Goal: Navigation & Orientation: Find specific page/section

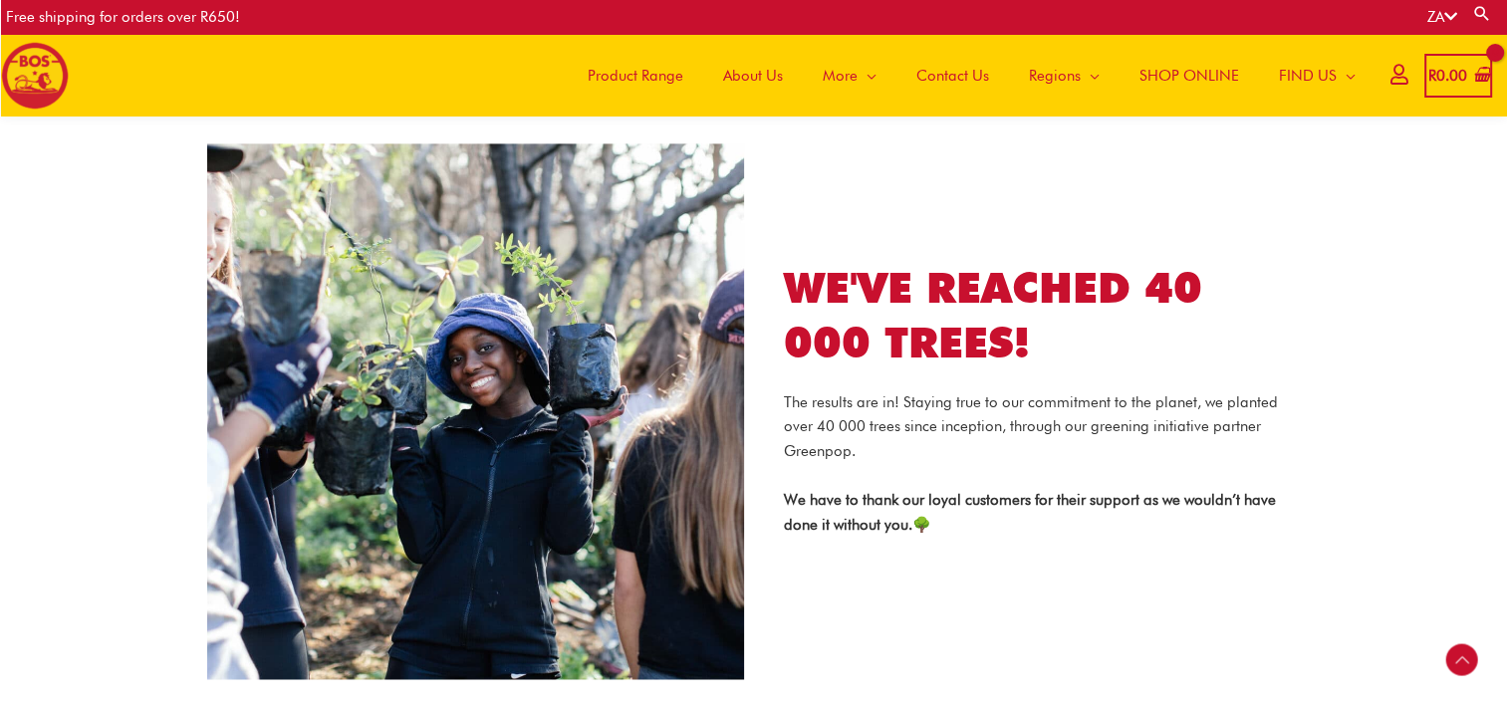
click at [765, 74] on span "About Us" at bounding box center [753, 76] width 60 height 60
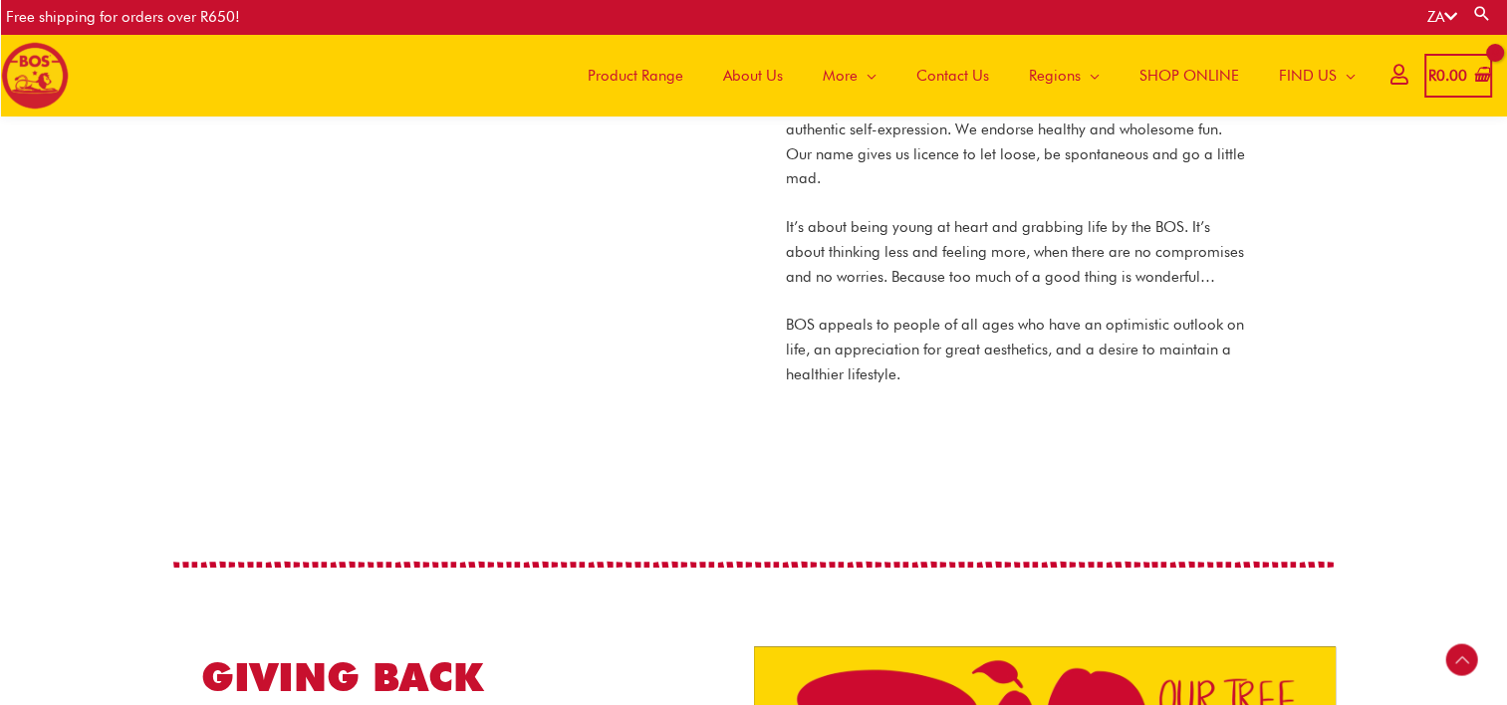
scroll to position [1506, 0]
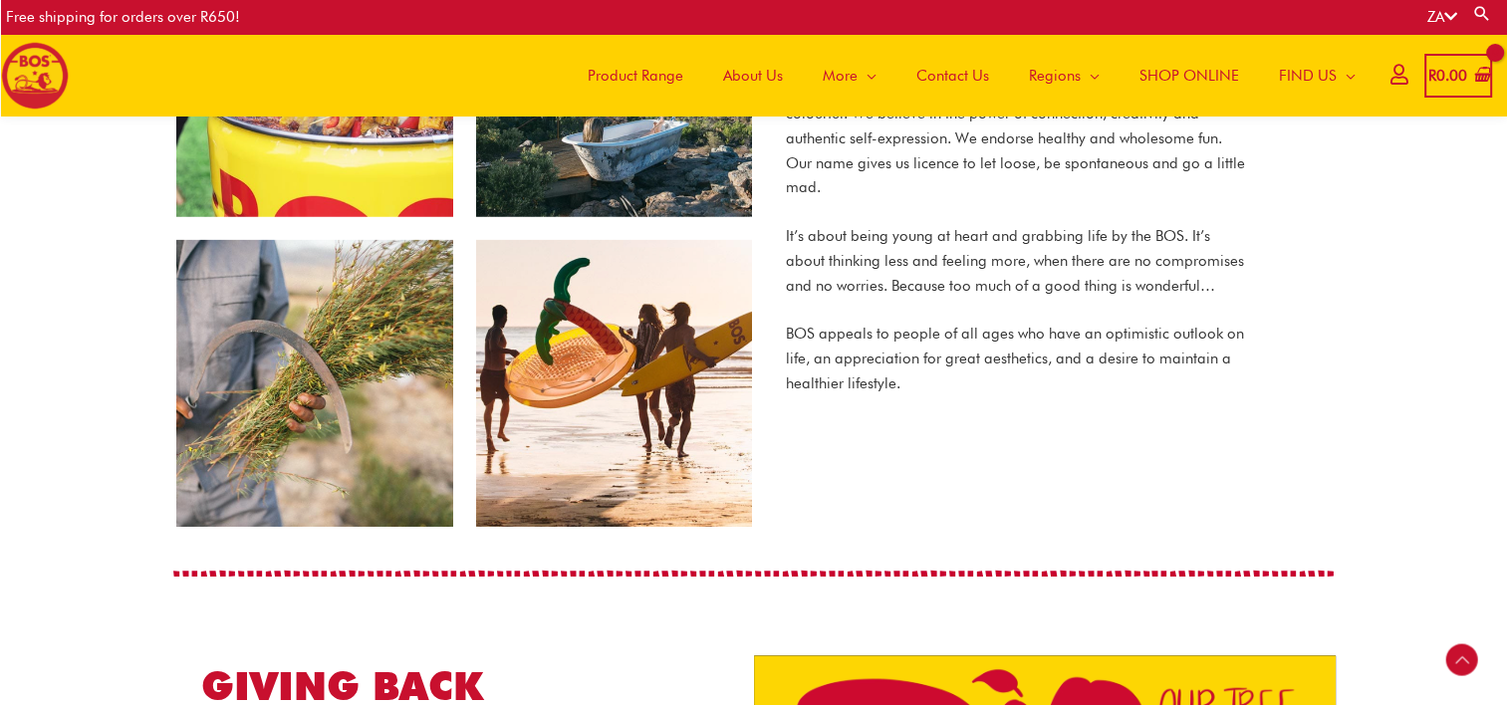
click at [648, 390] on img at bounding box center [464, 228] width 579 height 601
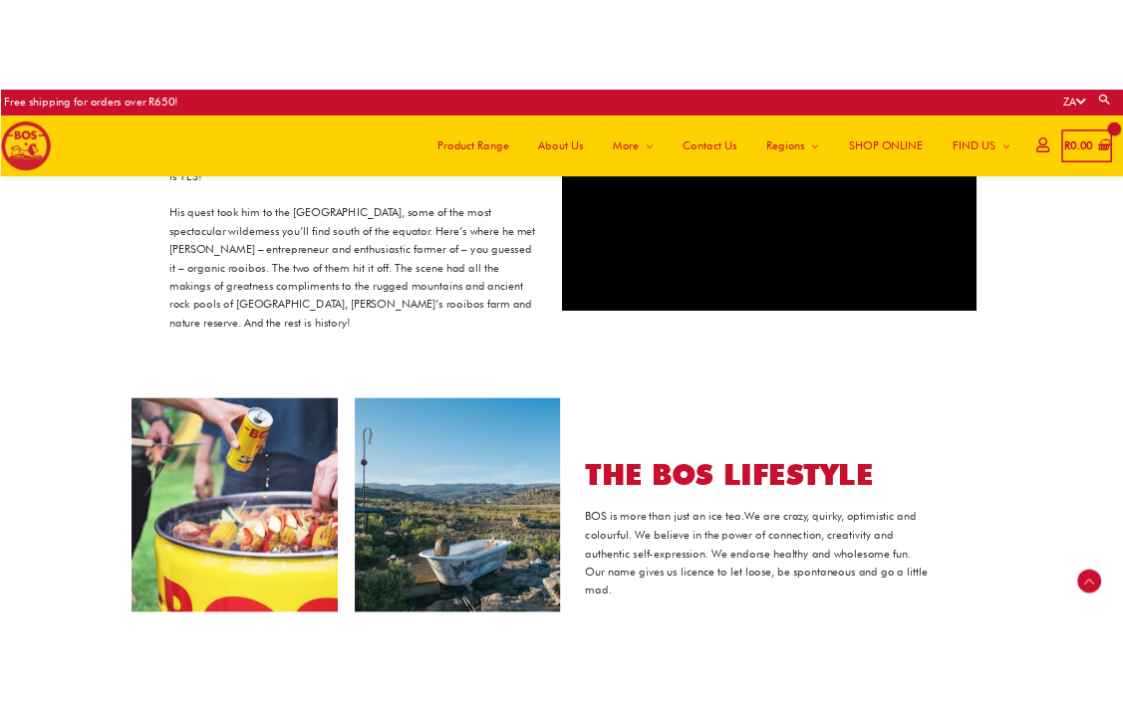
scroll to position [0, 0]
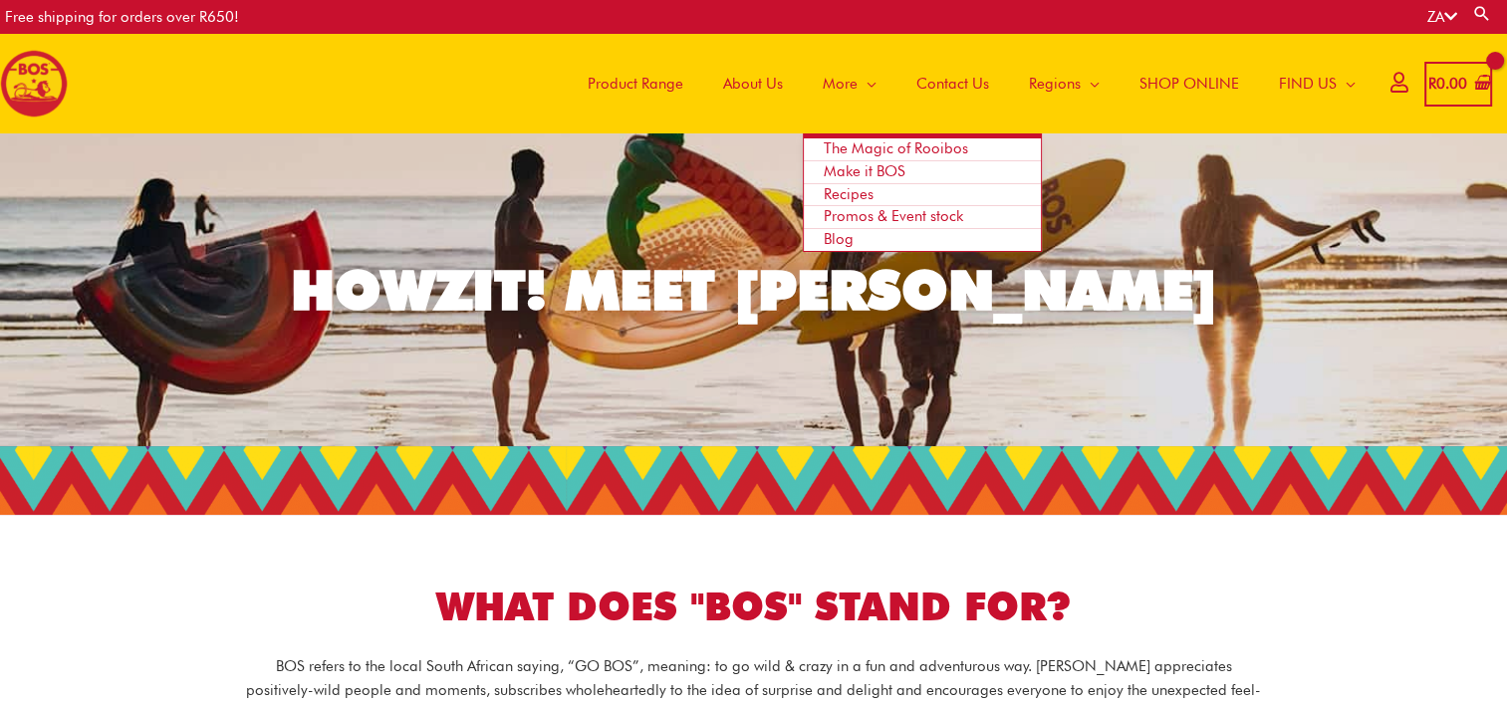
click at [871, 88] on span "Site Navigation" at bounding box center [867, 84] width 19 height 60
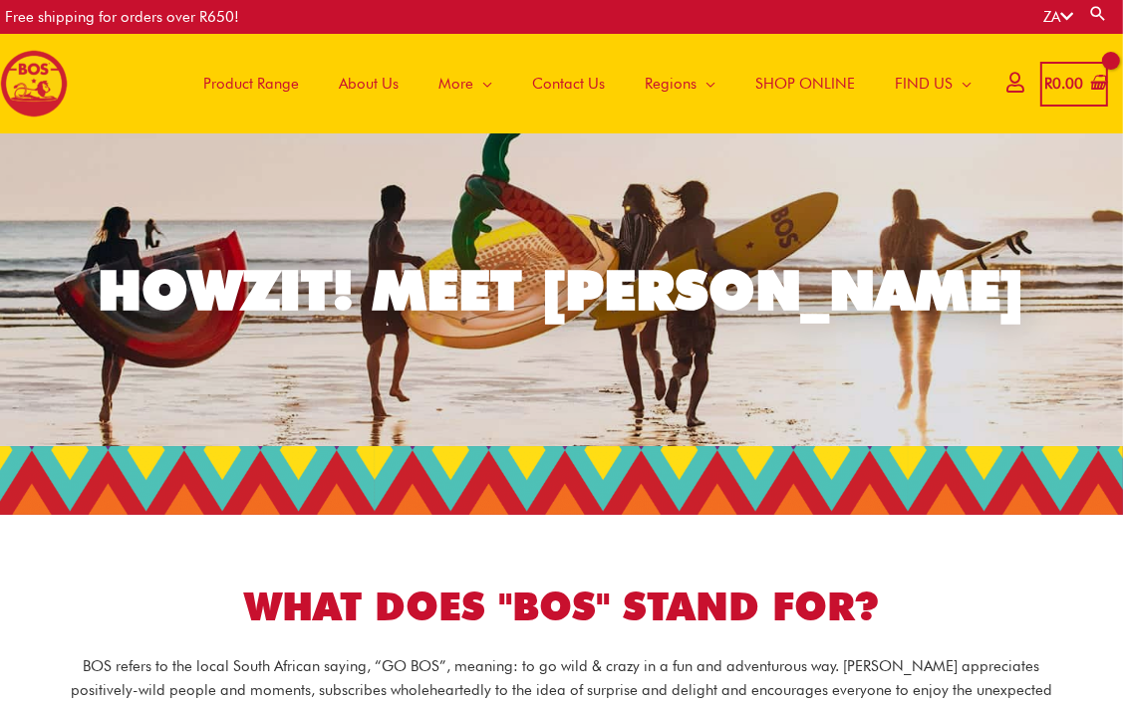
click at [767, 82] on span "SHOP ONLINE" at bounding box center [805, 84] width 100 height 60
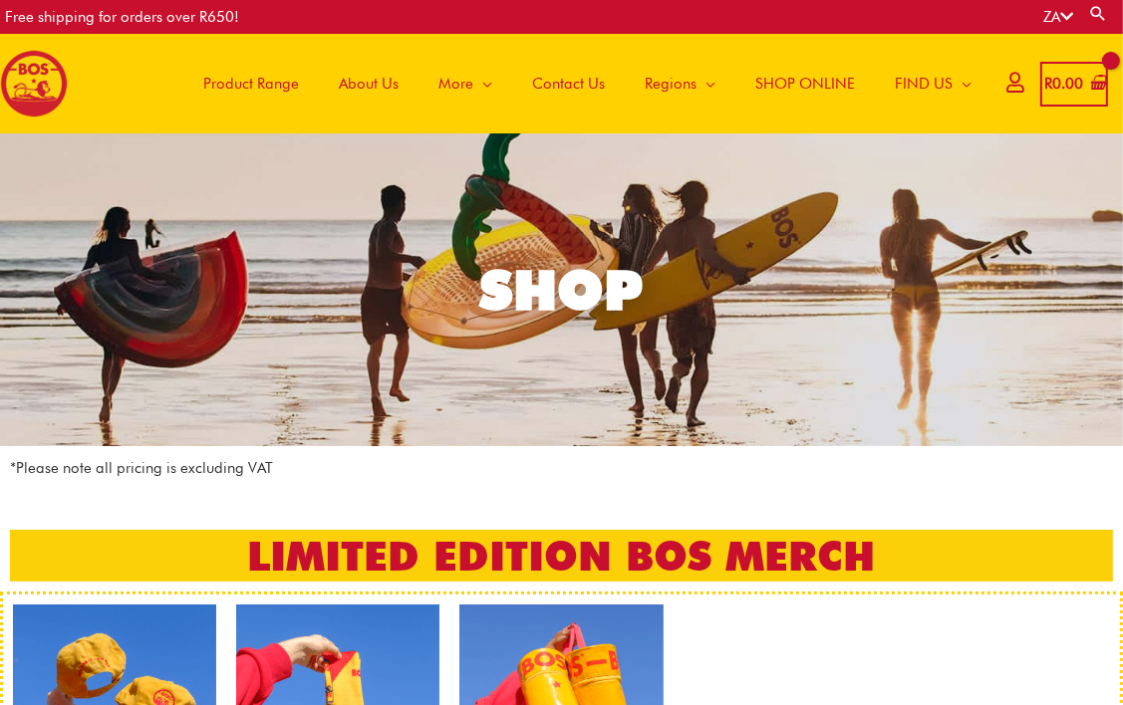
click at [583, 472] on p "*Please note all pricing is excluding VAT" at bounding box center [561, 468] width 1103 height 25
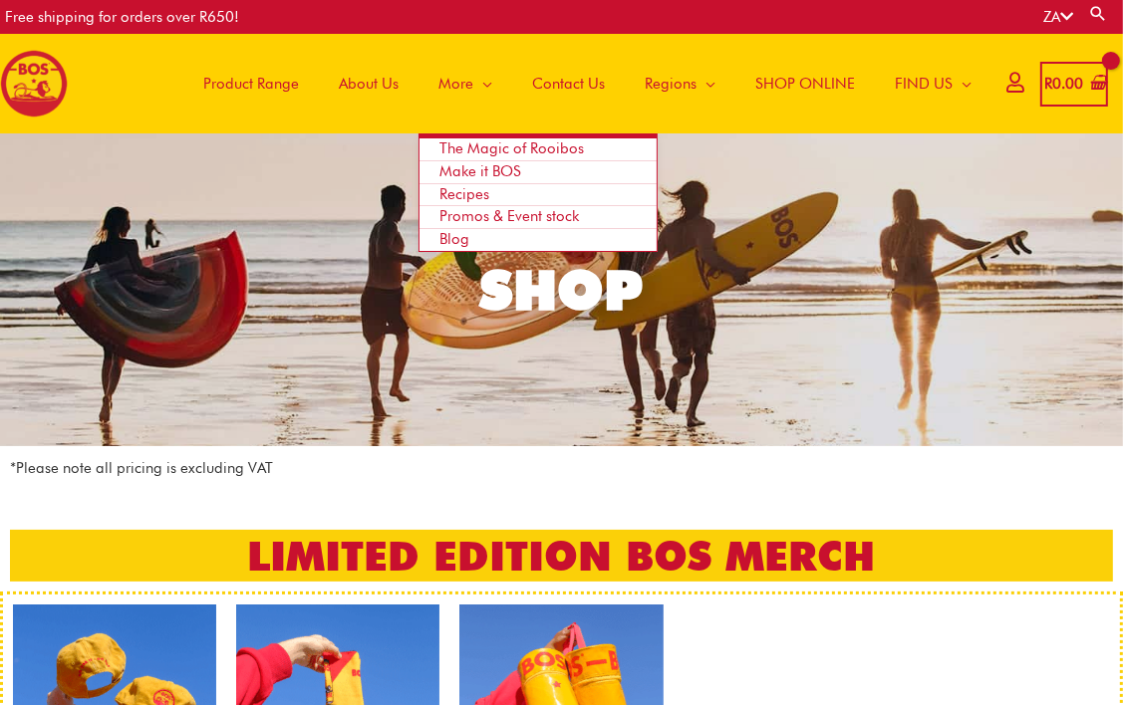
click at [484, 85] on span "Site Navigation" at bounding box center [482, 84] width 19 height 60
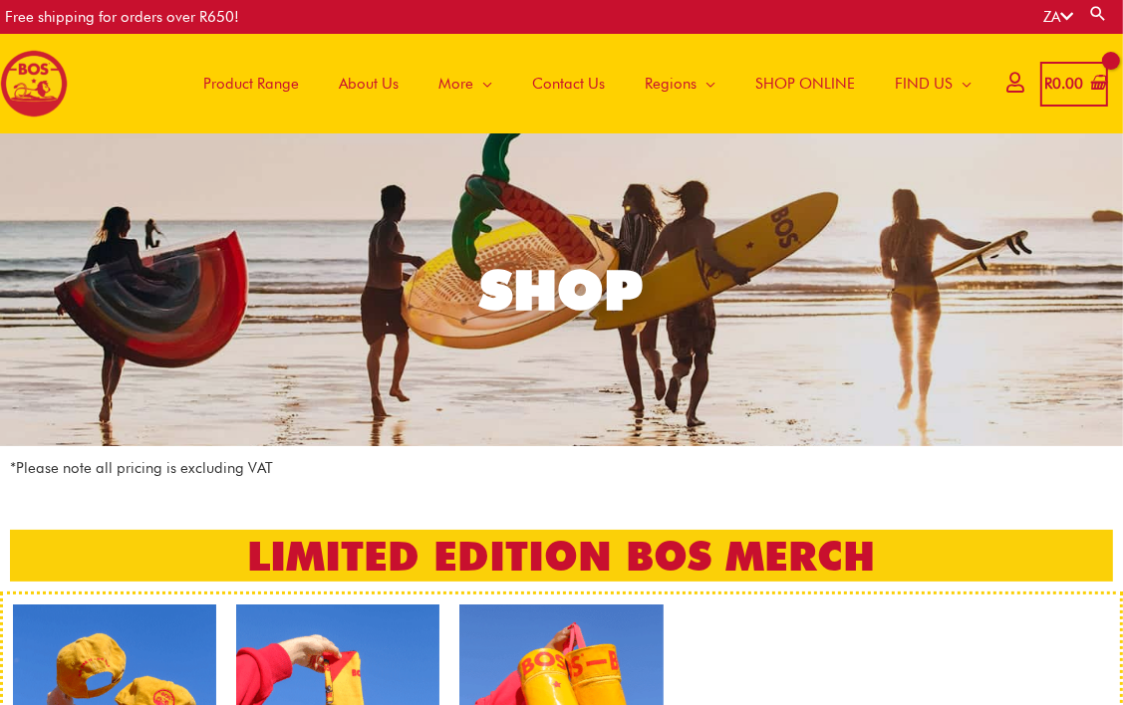
click at [370, 83] on span "About Us" at bounding box center [369, 84] width 60 height 60
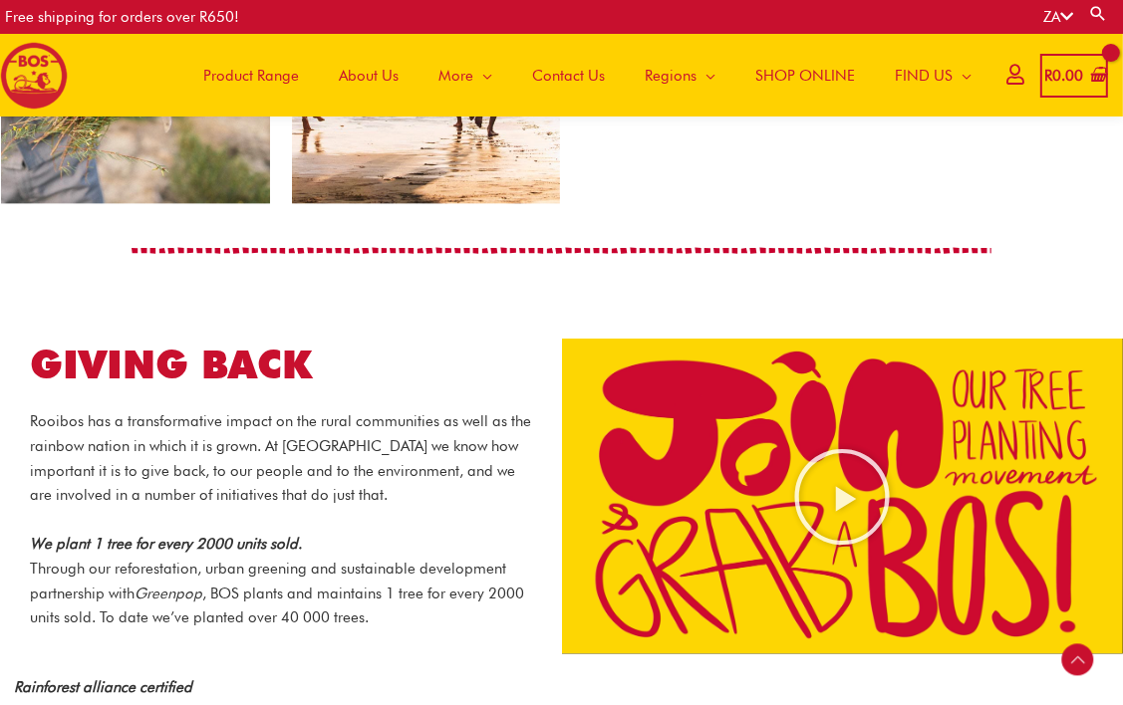
scroll to position [1805, 0]
